Goal: Information Seeking & Learning: Learn about a topic

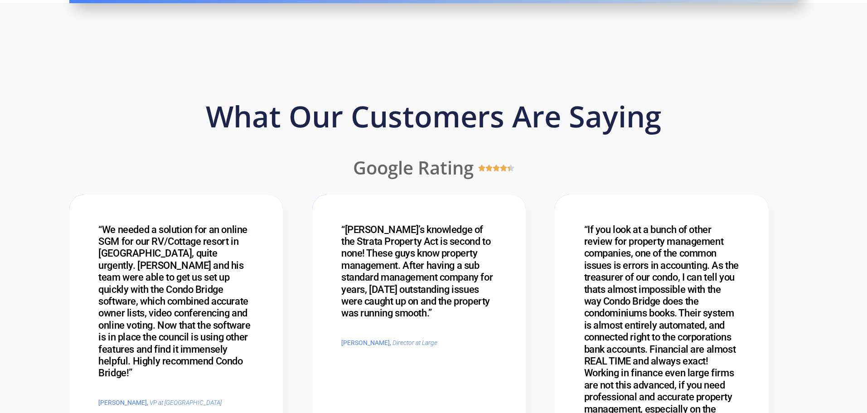
scroll to position [453, 0]
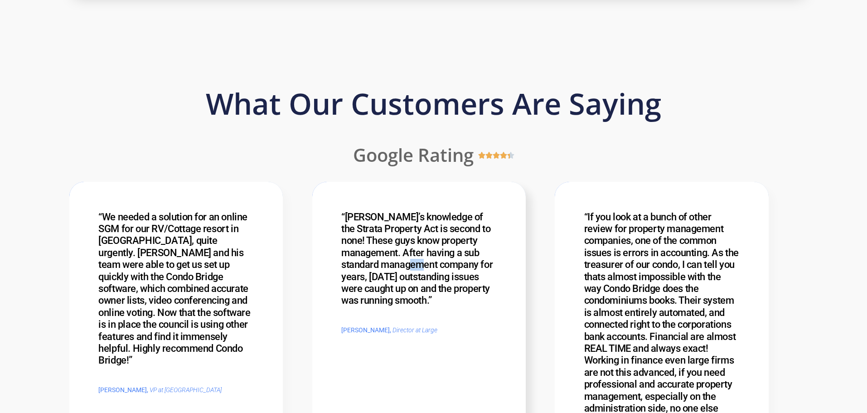
drag, startPoint x: 444, startPoint y: 263, endPoint x: 460, endPoint y: 261, distance: 15.5
click at [460, 261] on div "“[PERSON_NAME]’s knowledge of the Strata Property Act is second to none! These …" at bounding box center [418, 259] width 155 height 96
click at [316, 179] on section "“We needed a solution for an online SGM for our RV/Cottage resort in [GEOGRAPHI…" at bounding box center [433, 342] width 867 height 338
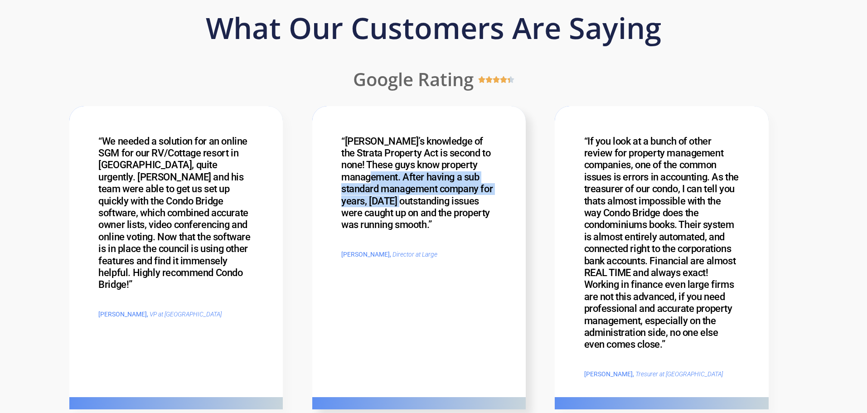
drag, startPoint x: 405, startPoint y: 174, endPoint x: 432, endPoint y: 197, distance: 35.7
click at [432, 197] on div "“[PERSON_NAME]’s knowledge of the Strata Property Act is second to none! These …" at bounding box center [418, 183] width 155 height 96
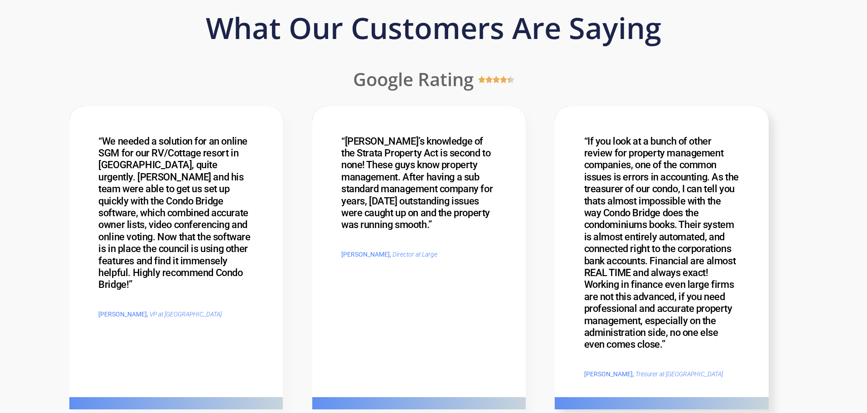
click at [598, 202] on div "“If you look at a bunch of other review for property management companies, one …" at bounding box center [661, 242] width 155 height 215
drag, startPoint x: 598, startPoint y: 202, endPoint x: 609, endPoint y: 201, distance: 11.8
click at [609, 201] on div "“If you look at a bunch of other review for property management companies, one …" at bounding box center [661, 242] width 155 height 215
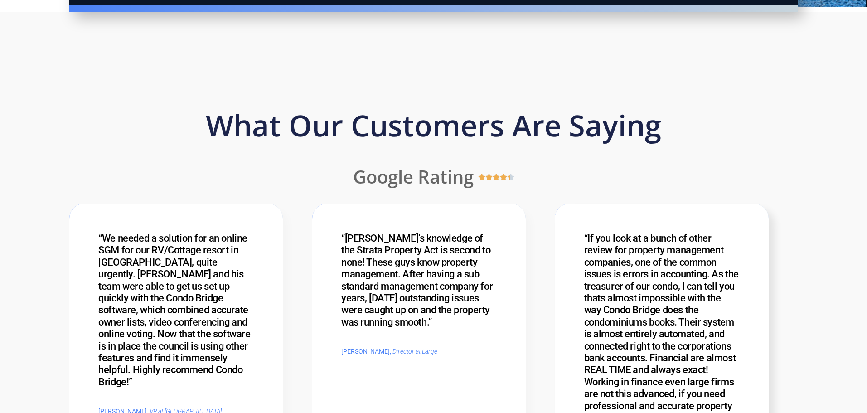
click at [605, 232] on div "“If you look at a bunch of other review for property management companies, one …" at bounding box center [661, 339] width 155 height 215
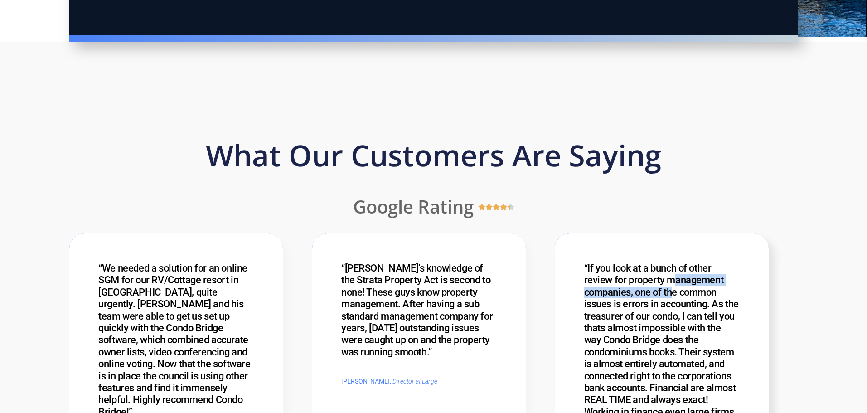
click at [673, 262] on div "“If you look at a bunch of other review for property management companies, one …" at bounding box center [661, 369] width 155 height 215
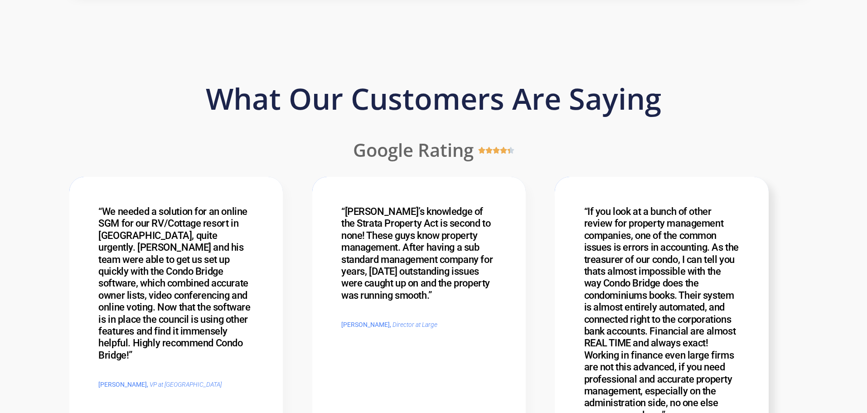
scroll to position [604, 0]
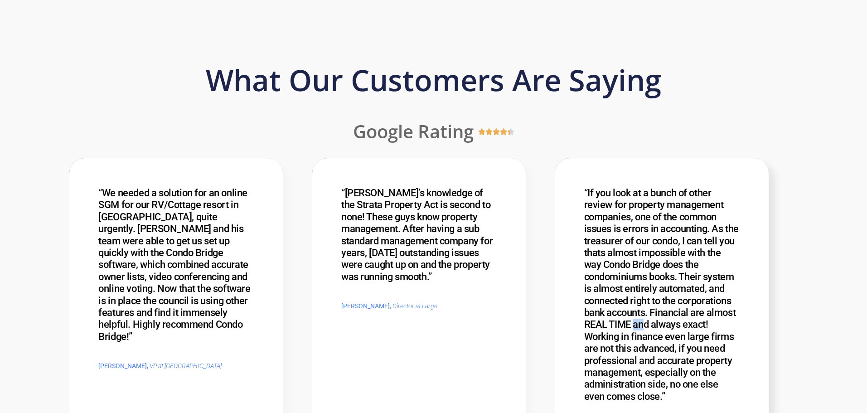
drag, startPoint x: 634, startPoint y: 193, endPoint x: 644, endPoint y: 198, distance: 10.4
click at [644, 198] on div "“If you look at a bunch of other review for property management companies, one …" at bounding box center [661, 294] width 155 height 215
click at [628, 208] on div "“If you look at a bunch of other review for property management companies, one …" at bounding box center [661, 294] width 155 height 215
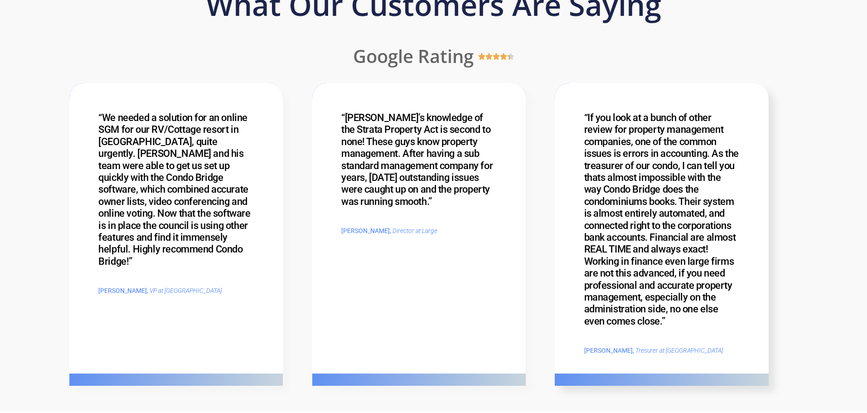
scroll to position [680, 0]
drag, startPoint x: 625, startPoint y: 224, endPoint x: 645, endPoint y: 224, distance: 20.4
click at [645, 346] on icon "Tresurer at [GEOGRAPHIC_DATA]" at bounding box center [678, 349] width 87 height 7
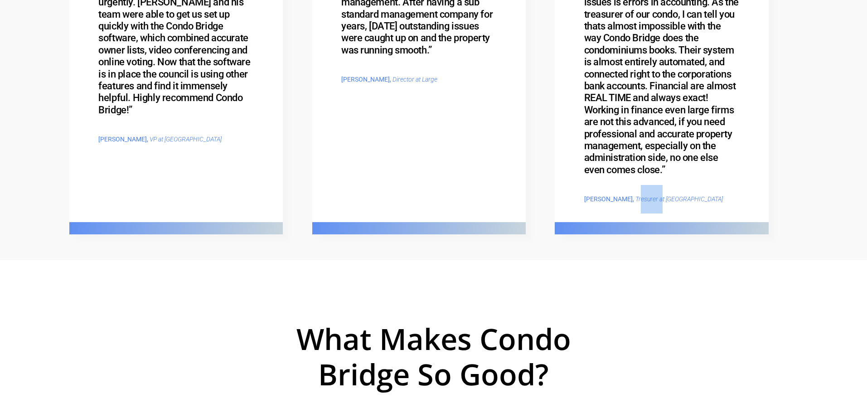
scroll to position [982, 0]
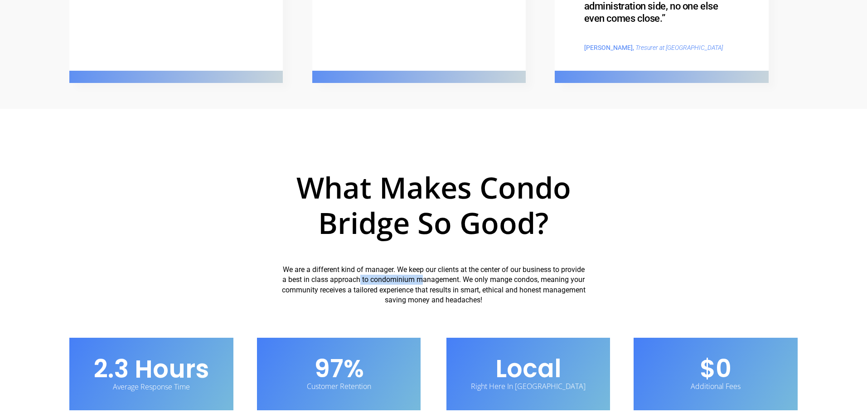
drag, startPoint x: 396, startPoint y: 154, endPoint x: 459, endPoint y: 151, distance: 62.6
click at [459, 265] on span "We are a different kind of manager. We keep our clients at the center of our bu…" at bounding box center [434, 284] width 304 height 39
drag, startPoint x: 326, startPoint y: 161, endPoint x: 383, endPoint y: 162, distance: 56.7
click at [383, 265] on span "We are a different kind of manager. We keep our clients at the center of our bu…" at bounding box center [434, 284] width 304 height 39
drag, startPoint x: 420, startPoint y: 173, endPoint x: 441, endPoint y: 172, distance: 21.8
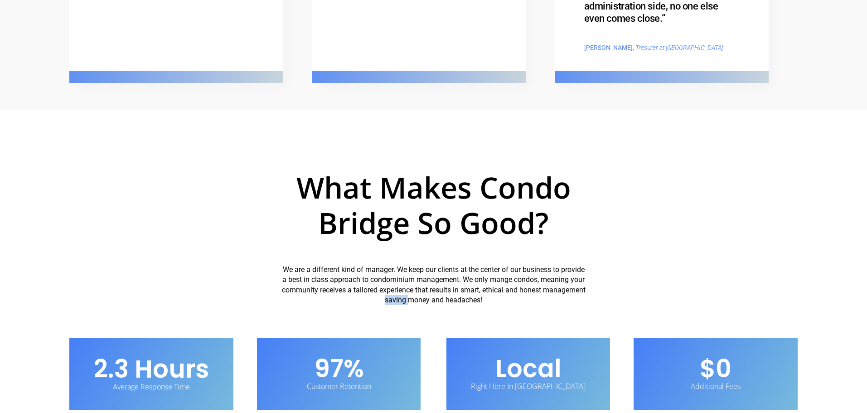
click at [441, 265] on span "We are a different kind of manager. We keep our clients at the center of our bu…" at bounding box center [434, 284] width 304 height 39
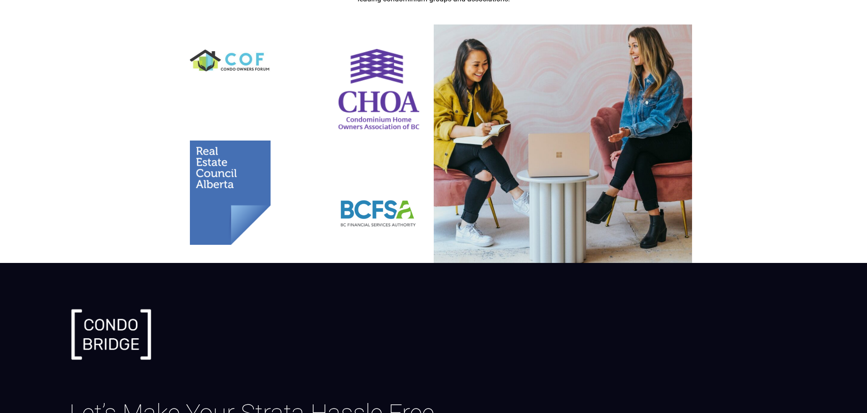
scroll to position [1586, 0]
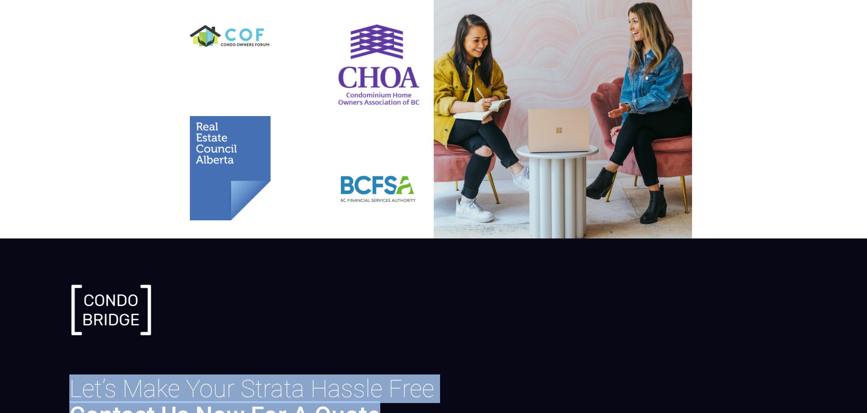
drag, startPoint x: 67, startPoint y: 254, endPoint x: 401, endPoint y: 302, distance: 336.8
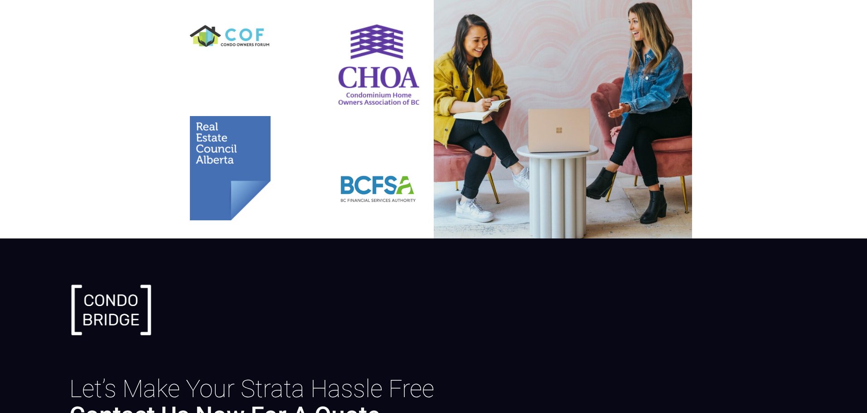
click at [450, 282] on div at bounding box center [433, 310] width 728 height 56
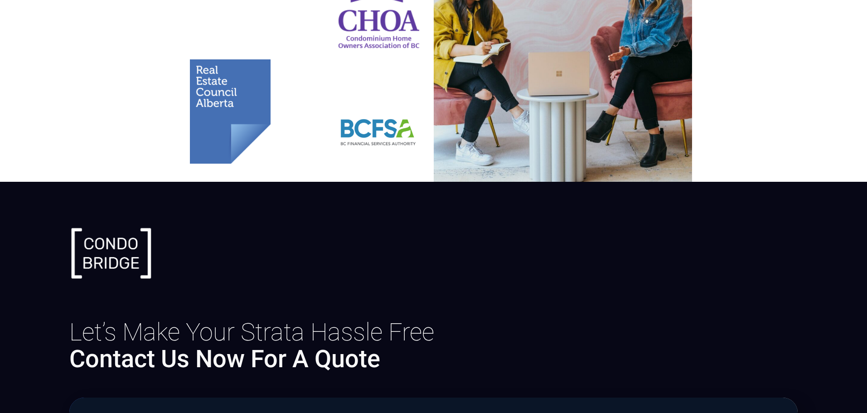
scroll to position [1667, 0]
